Goal: Information Seeking & Learning: Find specific page/section

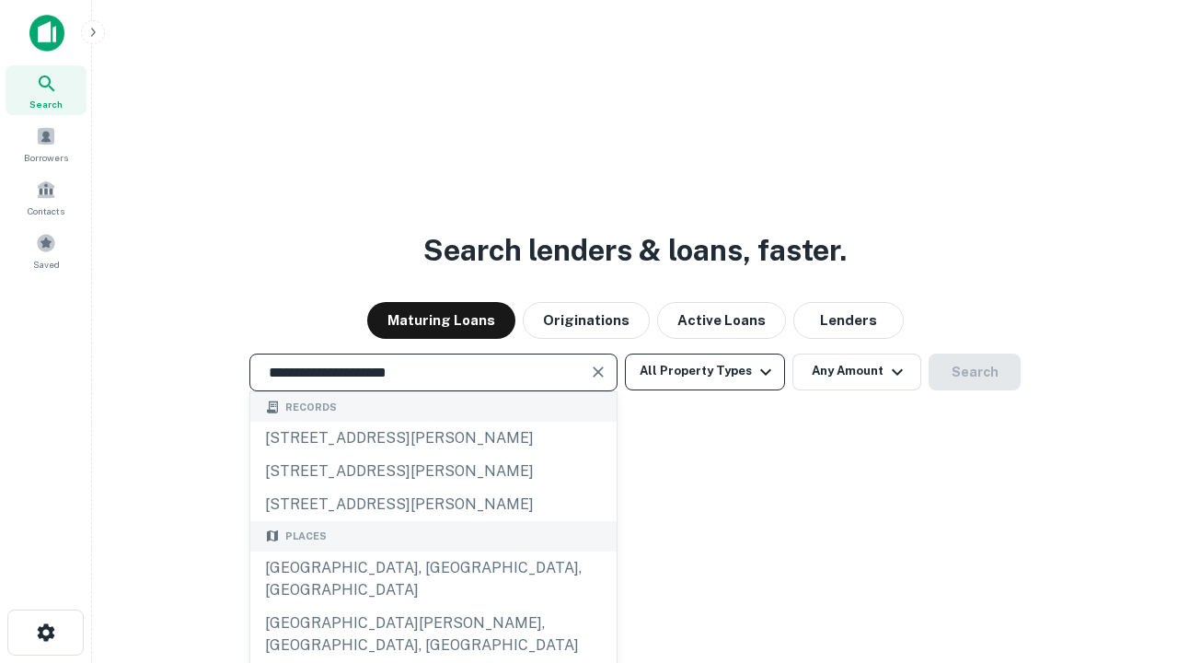
click at [705, 371] on button "All Property Types" at bounding box center [705, 371] width 160 height 37
type input "**********"
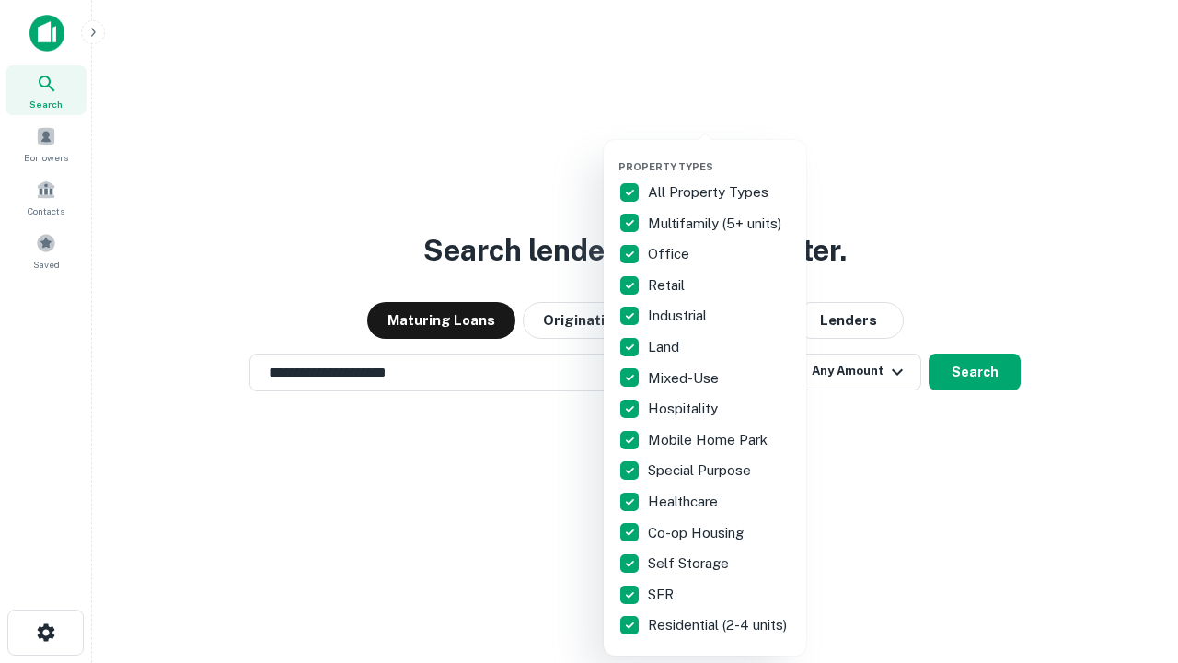
click at [720, 155] on button "button" at bounding box center [719, 155] width 202 height 1
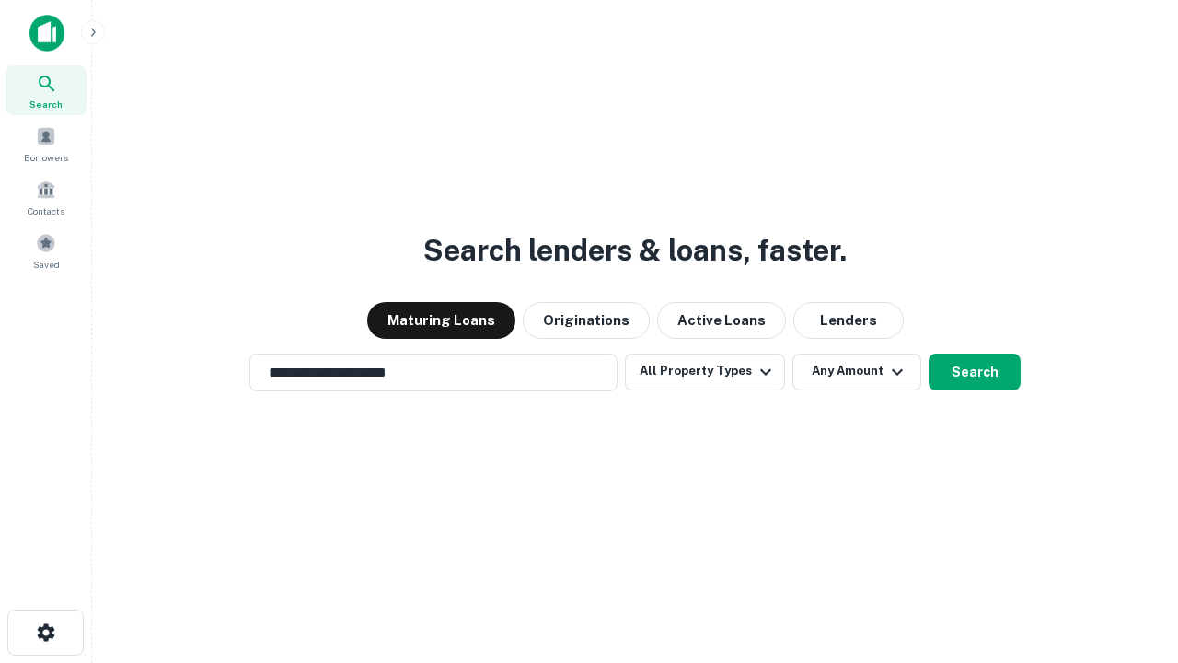
scroll to position [29, 0]
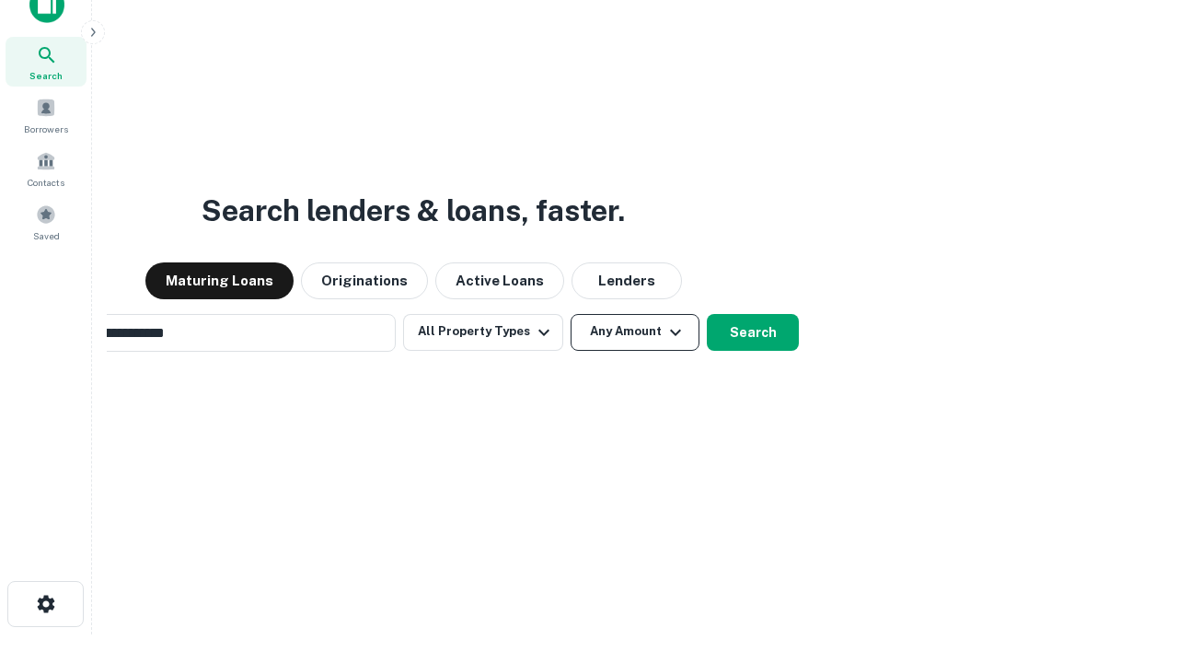
click at [570, 314] on button "Any Amount" at bounding box center [634, 332] width 129 height 37
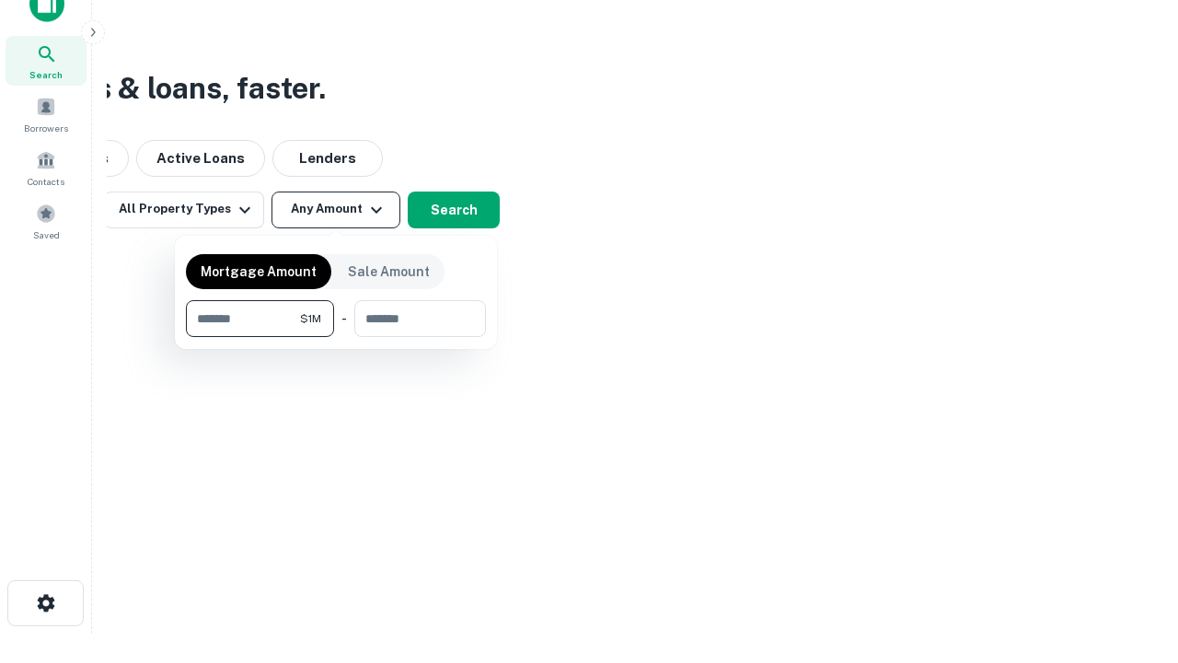
type input "*******"
click at [336, 337] on button "button" at bounding box center [336, 337] width 300 height 1
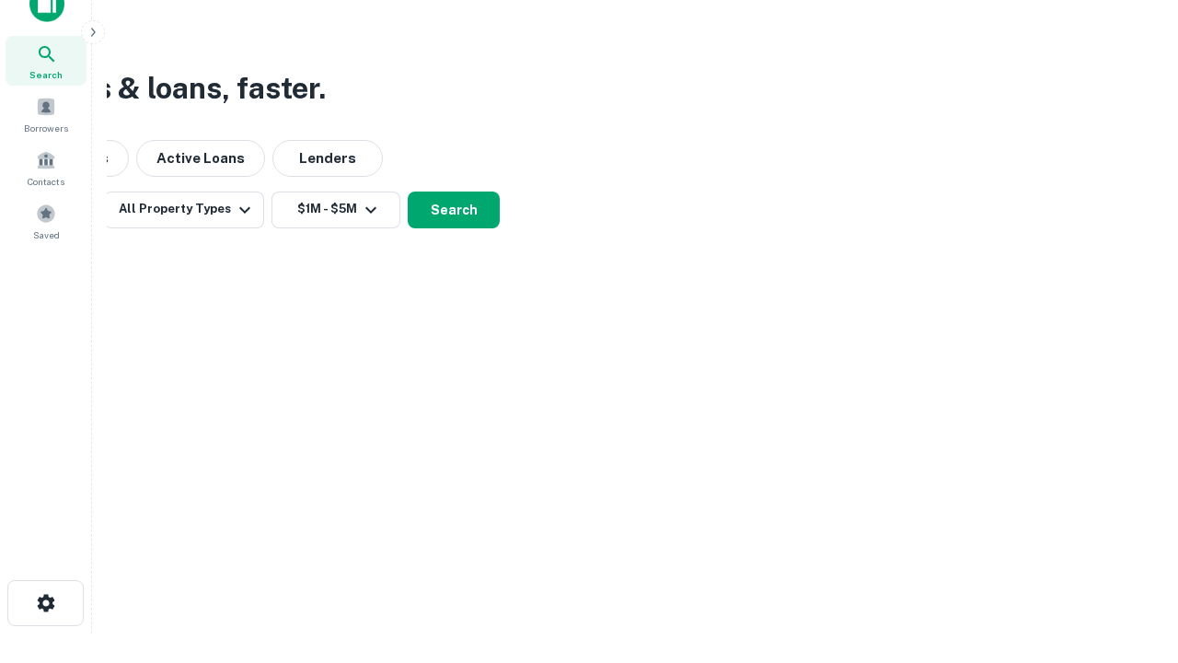
scroll to position [29, 0]
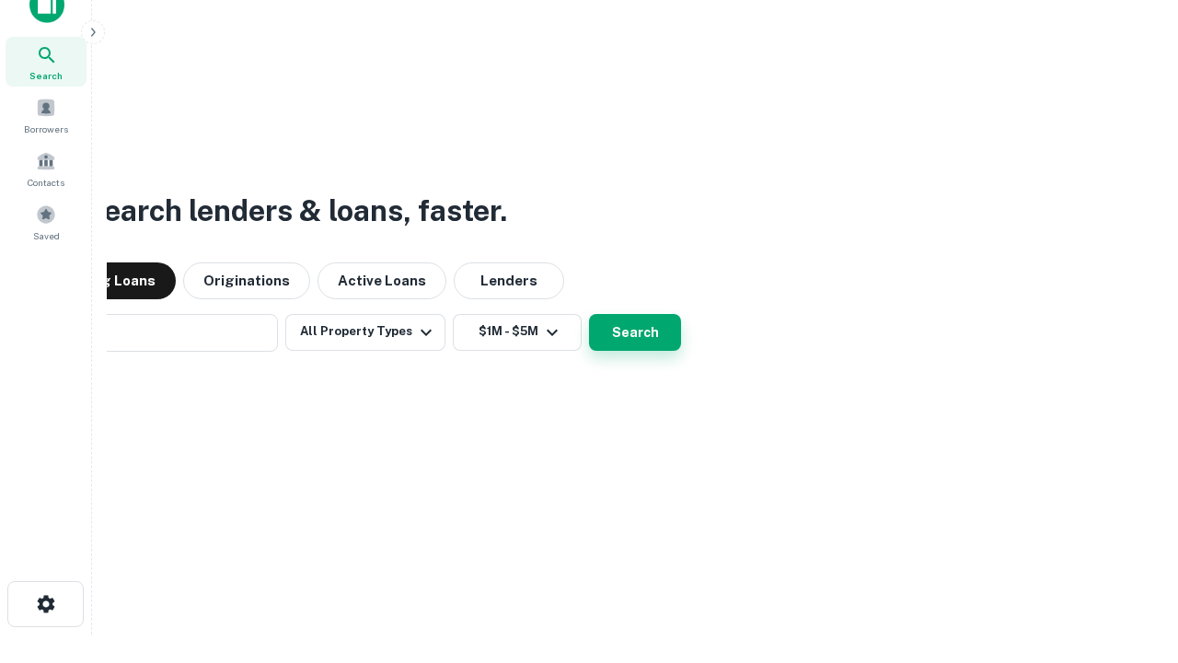
click at [589, 314] on button "Search" at bounding box center [635, 332] width 92 height 37
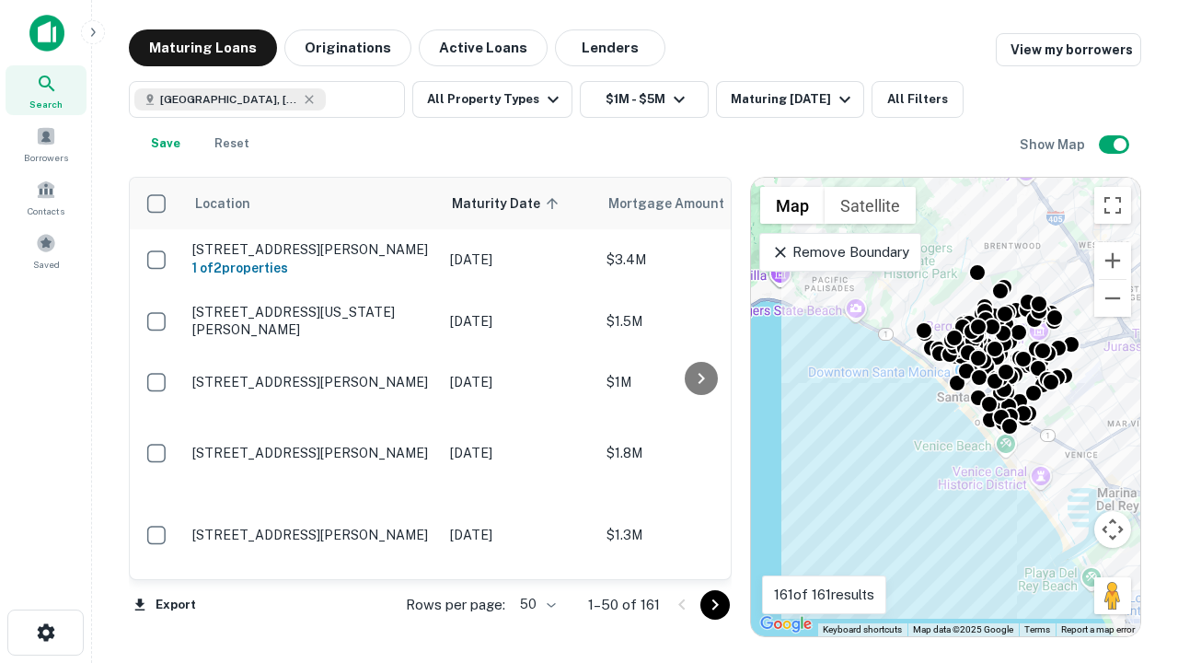
click at [535, 604] on body "Search Borrowers Contacts Saved Maturing Loans Originations Active Loans Lender…" at bounding box center [589, 331] width 1178 height 663
click at [536, 558] on li "25" at bounding box center [535, 557] width 53 height 33
